Goal: Task Accomplishment & Management: Use online tool/utility

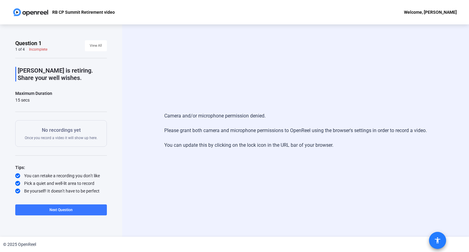
click at [438, 241] on mat-icon "accessibility" at bounding box center [437, 240] width 7 height 7
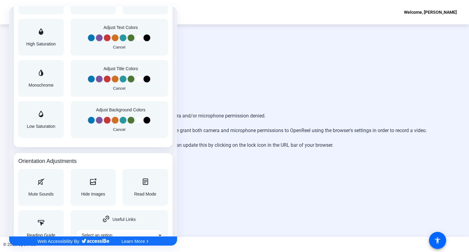
scroll to position [617, 0]
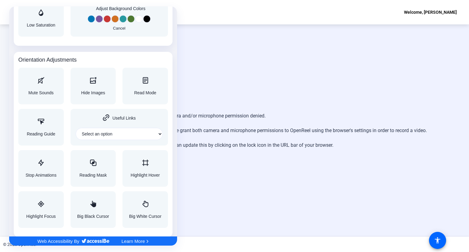
click at [244, 205] on div at bounding box center [234, 126] width 469 height 252
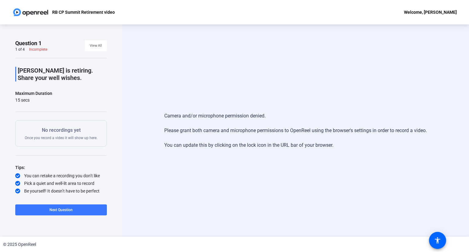
scroll to position [0, 0]
click at [422, 14] on div "Welcome, [PERSON_NAME]" at bounding box center [430, 12] width 53 height 7
click at [370, 17] on div at bounding box center [234, 126] width 469 height 252
click at [57, 206] on span at bounding box center [61, 210] width 92 height 15
click at [32, 211] on span "Previous Question" at bounding box center [37, 210] width 30 height 4
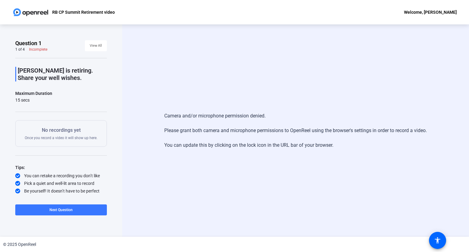
click at [406, 190] on div "Camera and/or microphone permission denied. Please grant both camera and microp…" at bounding box center [295, 130] width 347 height 212
